Goal: Transaction & Acquisition: Purchase product/service

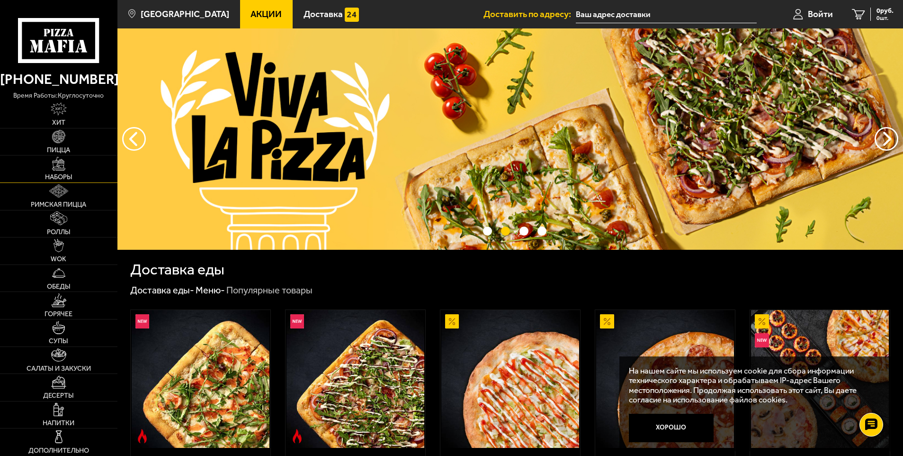
click at [62, 175] on span "Наборы" at bounding box center [58, 177] width 27 height 7
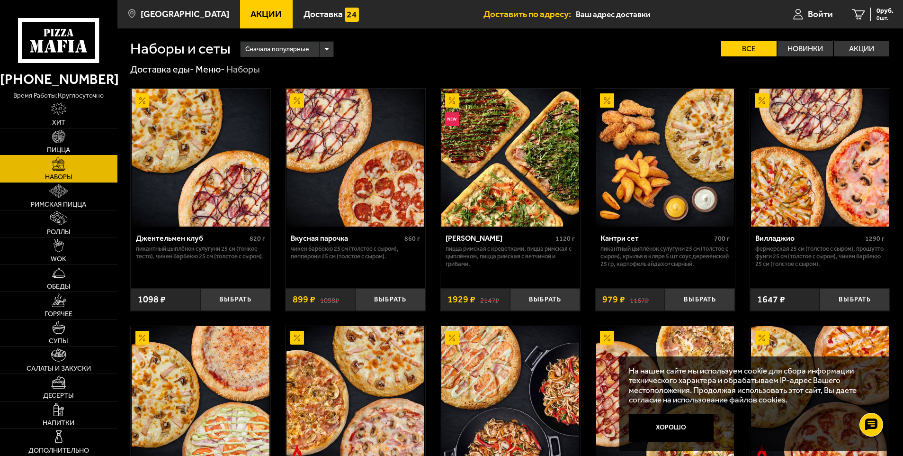
click at [55, 148] on span "Пицца" at bounding box center [58, 150] width 23 height 7
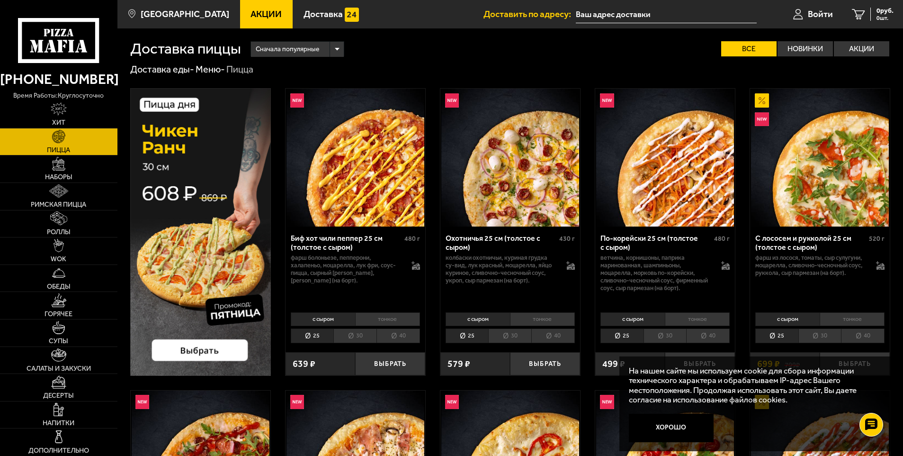
click at [339, 46] on div "Сначала популярные" at bounding box center [297, 49] width 93 height 15
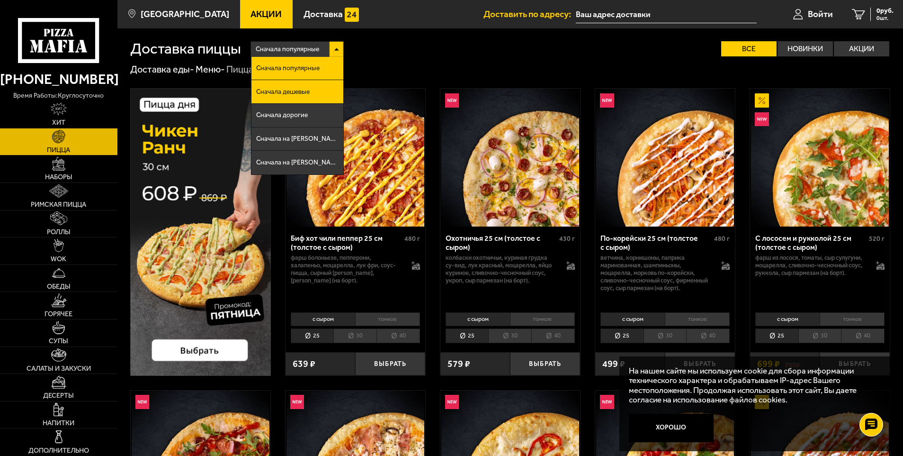
click at [309, 97] on li "Сначала дешевые" at bounding box center [297, 92] width 92 height 24
